Goal: Task Accomplishment & Management: Manage account settings

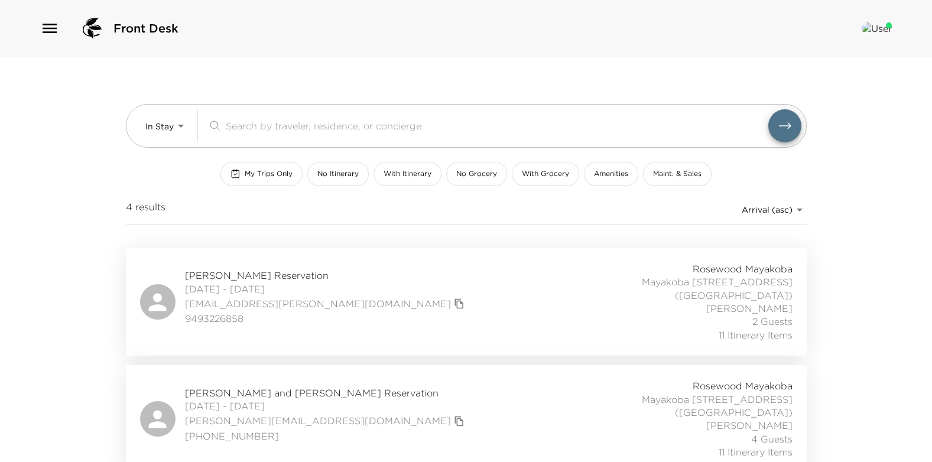
click at [882, 27] on img at bounding box center [877, 28] width 30 height 12
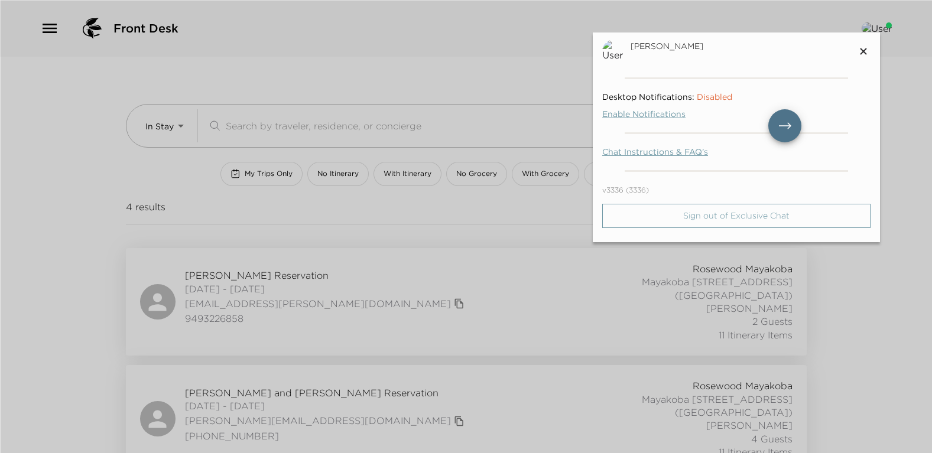
click at [744, 219] on p "Sign out of Exclusive Chat" at bounding box center [737, 216] width 108 height 10
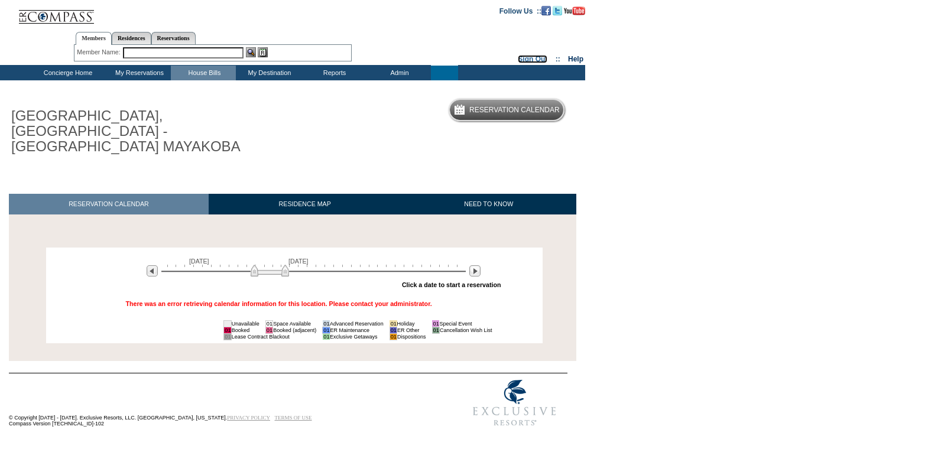
click at [518, 58] on link "Sign Out" at bounding box center [533, 59] width 30 height 8
